Goal: Task Accomplishment & Management: Manage account settings

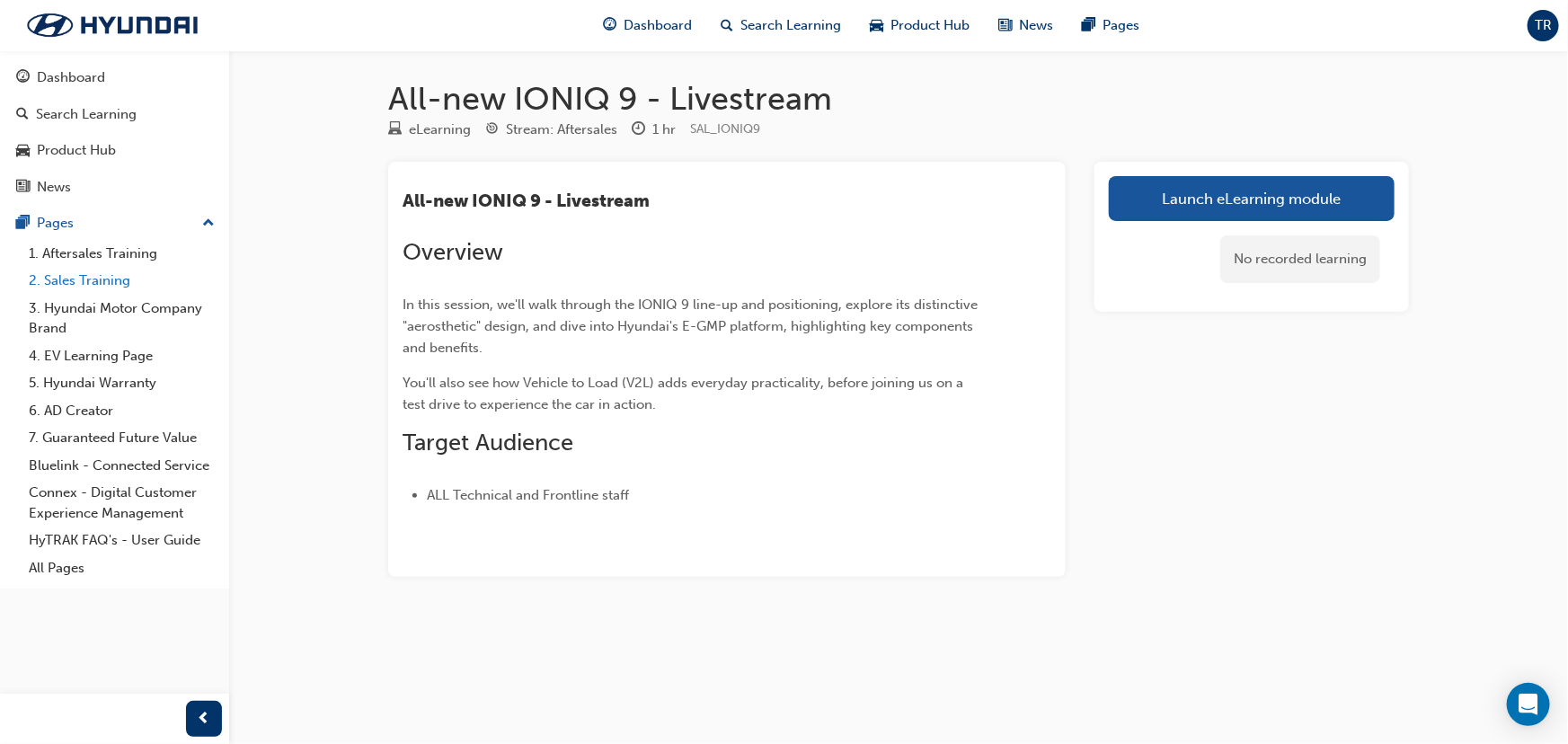
click at [90, 279] on link "2. Sales Training" at bounding box center [122, 281] width 201 height 28
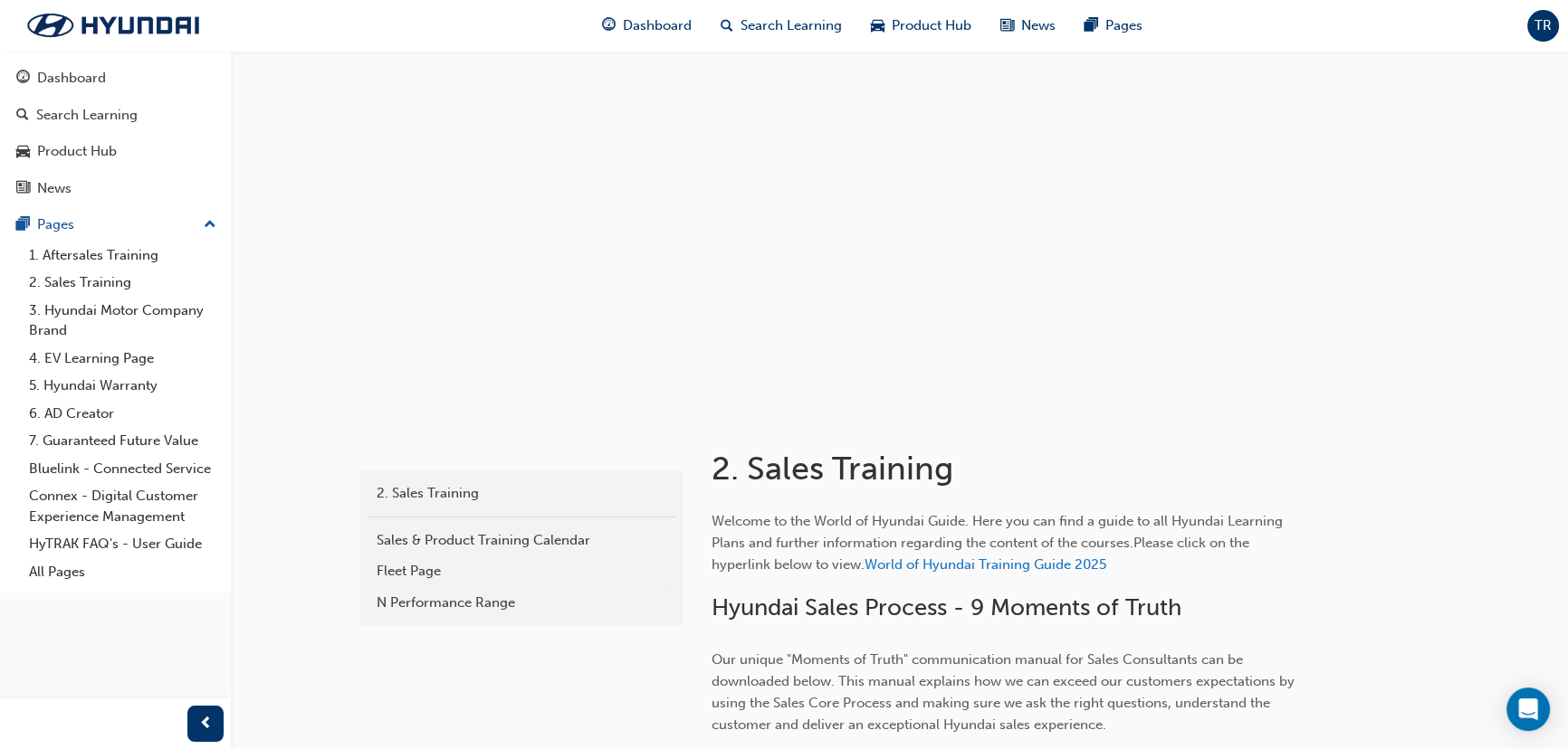
click at [1539, 26] on span "TR" at bounding box center [1542, 25] width 17 height 21
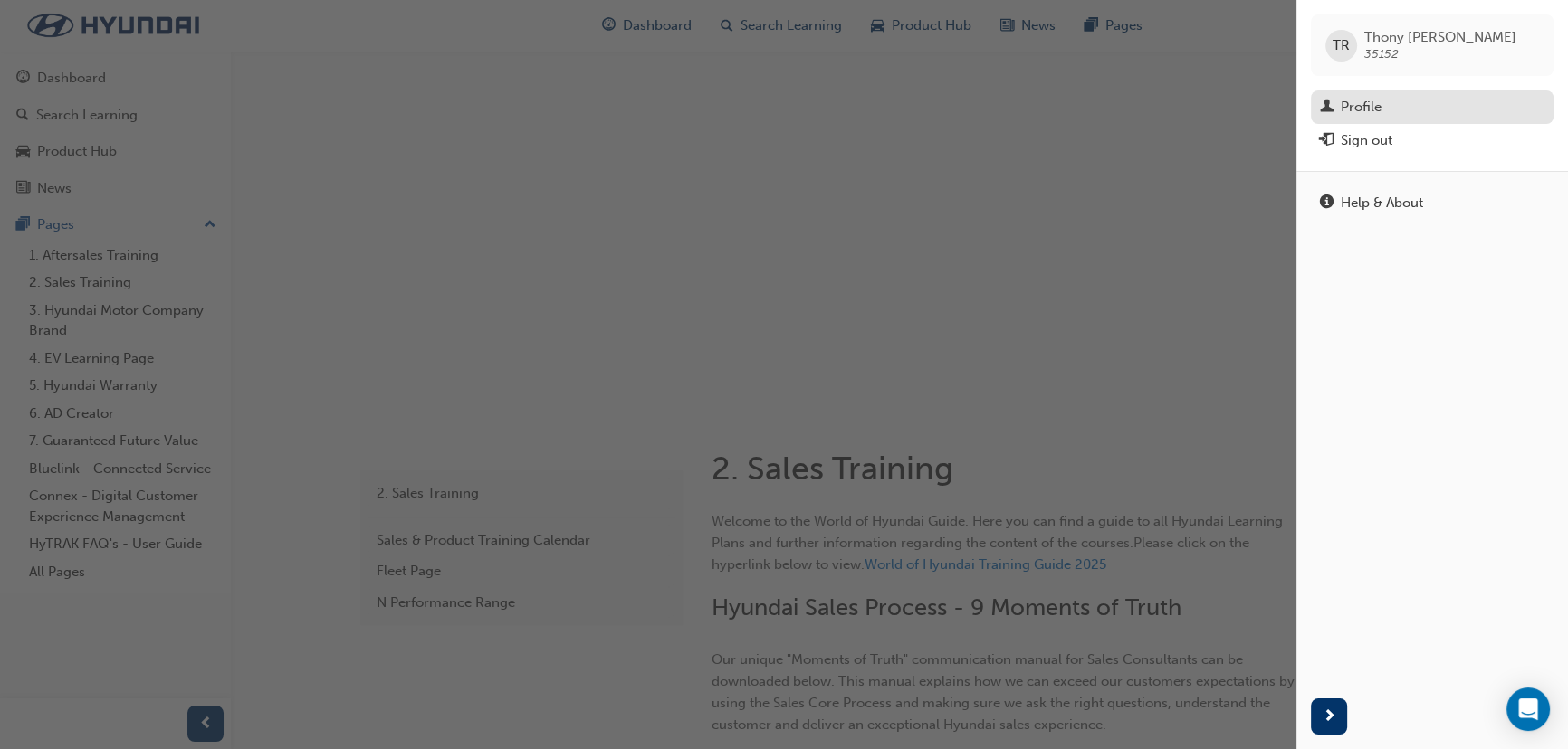
click at [1395, 113] on div "Profile" at bounding box center [1432, 107] width 224 height 23
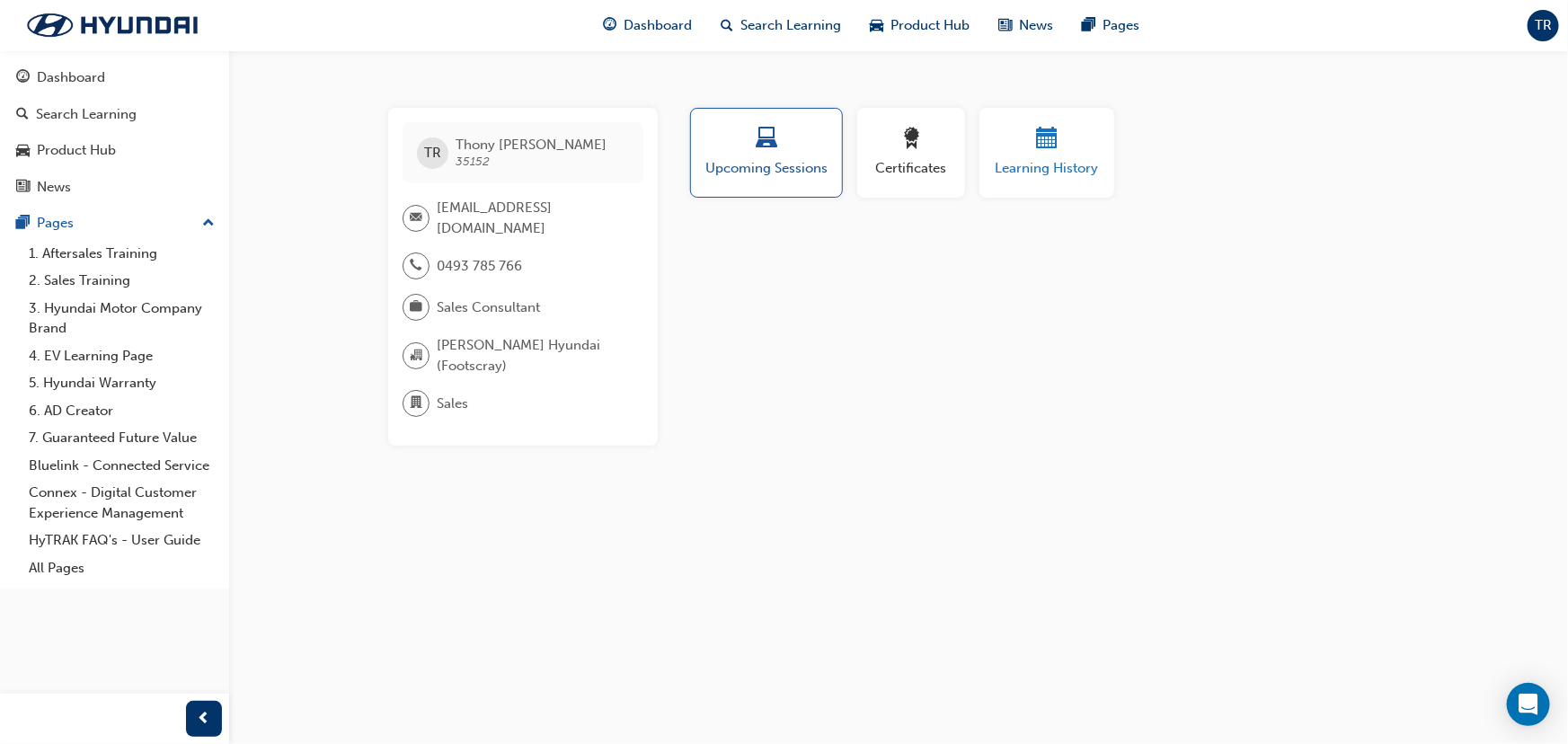
click at [1017, 147] on div "button" at bounding box center [1047, 141] width 108 height 28
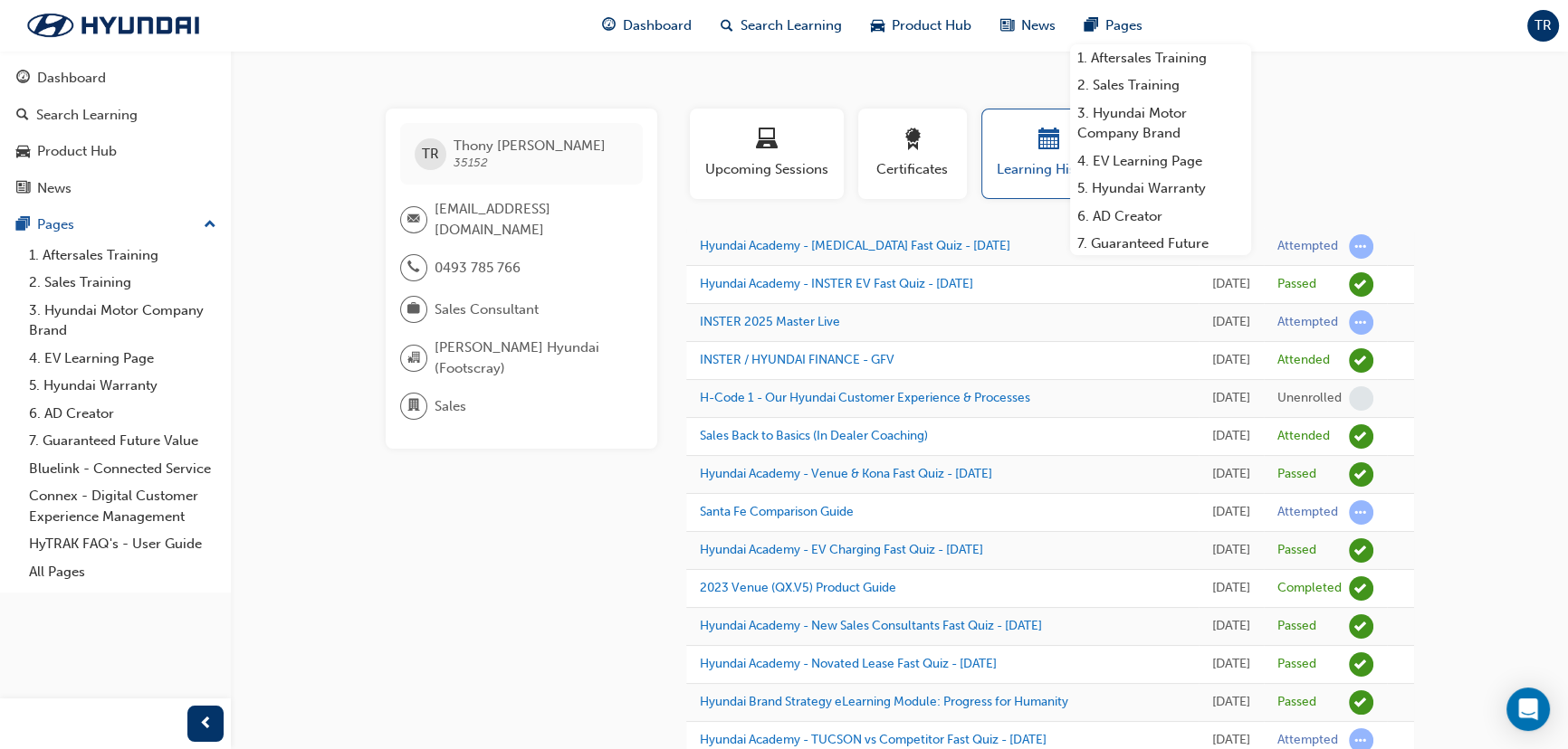
click at [1431, 146] on div "Profile Upcoming Sessions Certificates Learning History" at bounding box center [1050, 160] width 764 height 105
